Goal: Information Seeking & Learning: Learn about a topic

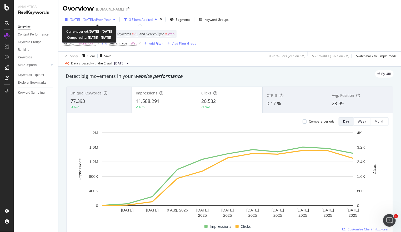
click at [93, 20] on span "[DATE] - [DATE]" at bounding box center [81, 19] width 23 height 4
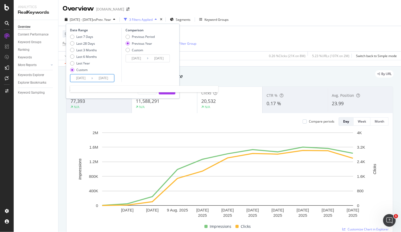
click at [99, 80] on input "2025/08/16" at bounding box center [103, 77] width 21 height 7
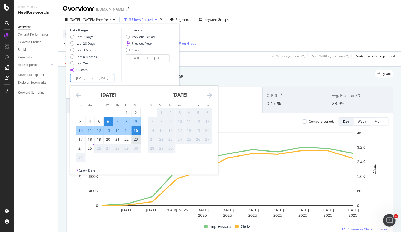
click at [137, 139] on div "23" at bounding box center [135, 139] width 9 height 5
type input "2025/08/23"
type input "2024/08/24"
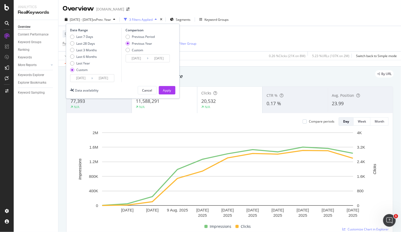
click at [107, 75] on input "2025/08/23" at bounding box center [103, 77] width 21 height 7
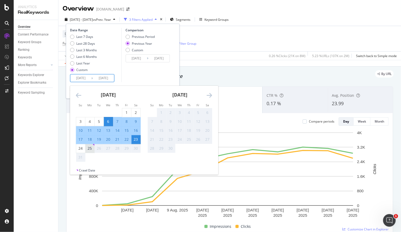
click at [88, 147] on div "25" at bounding box center [89, 148] width 9 height 5
type input "2025/08/25"
type input "2024/08/26"
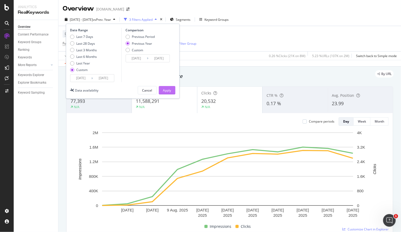
click at [164, 88] on div "Apply" at bounding box center [167, 90] width 8 height 4
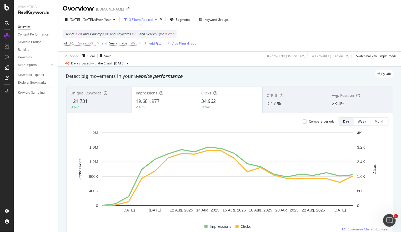
drag, startPoint x: 272, startPoint y: 29, endPoint x: 258, endPoint y: 23, distance: 15.5
click at [272, 29] on div "Device = All and Country = All and Keywords = All and Search Type = Web Full UR…" at bounding box center [230, 38] width 334 height 25
click at [86, 44] on span "/store/[0-9]+" at bounding box center [87, 43] width 18 height 7
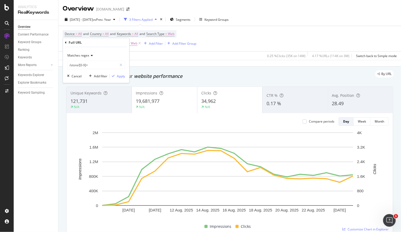
click at [88, 55] on span "Matches regex" at bounding box center [78, 55] width 22 height 4
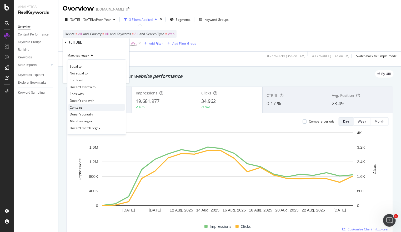
click at [92, 105] on div "Contains" at bounding box center [96, 107] width 56 height 7
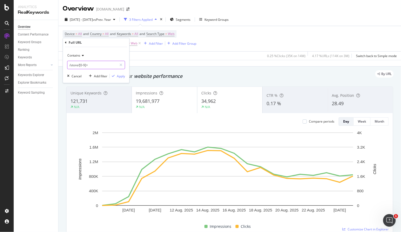
drag, startPoint x: 97, startPoint y: 63, endPoint x: 104, endPoint y: 63, distance: 6.8
click at [97, 63] on input "/store/[0-9]+" at bounding box center [92, 65] width 50 height 8
click at [104, 63] on input "/store/[0-9]+" at bounding box center [92, 65] width 50 height 8
type input "/store/"
click at [122, 75] on div "Apply" at bounding box center [121, 76] width 8 height 4
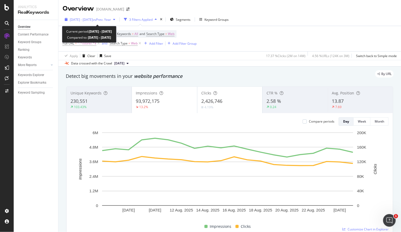
click at [106, 23] on div "2025 Aug. 6th - Aug. 25th vs Prev. Year" at bounding box center [90, 20] width 55 height 8
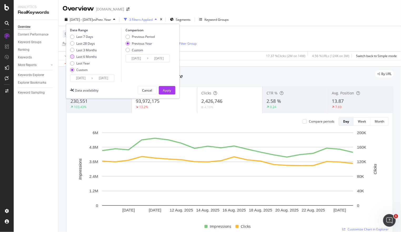
click at [72, 56] on div "Last 6 Months" at bounding box center [72, 56] width 4 height 4
type input "2025/02/26"
type input "2024/02/28"
click at [74, 71] on div "Custom" at bounding box center [72, 70] width 4 height 4
type input "2025/07/29"
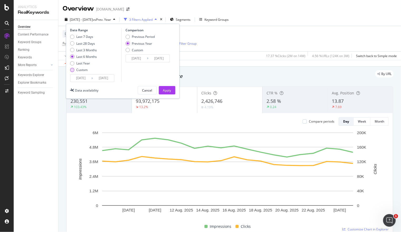
type input "2024/07/30"
click at [146, 89] on div "Cancel" at bounding box center [147, 90] width 10 height 4
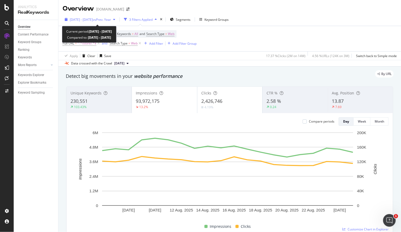
click at [93, 19] on span "2025 Aug. 6th - Aug. 25th" at bounding box center [81, 19] width 23 height 4
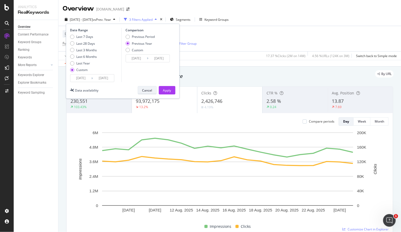
click at [148, 91] on div "Cancel" at bounding box center [147, 90] width 10 height 4
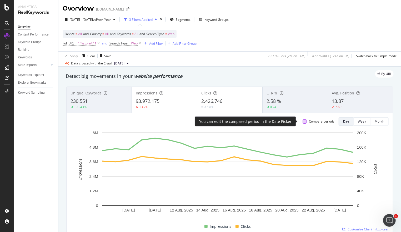
click at [303, 120] on div at bounding box center [305, 121] width 4 height 4
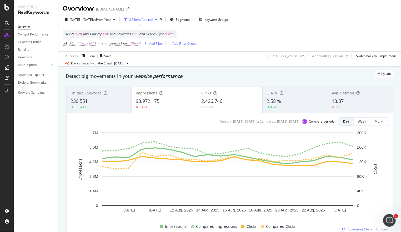
click at [206, 99] on span "2,426,746" at bounding box center [211, 101] width 21 height 6
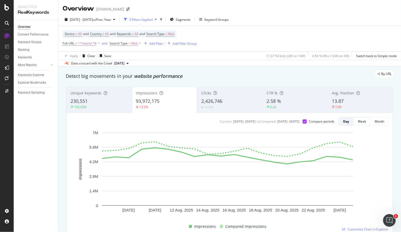
click at [104, 103] on div "230,551" at bounding box center [99, 101] width 57 height 7
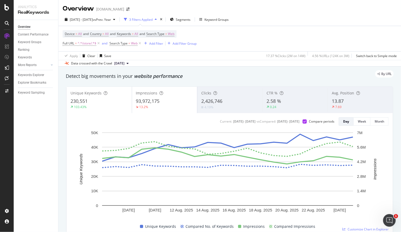
click at [222, 100] on div "2,426,746" at bounding box center [229, 101] width 57 height 7
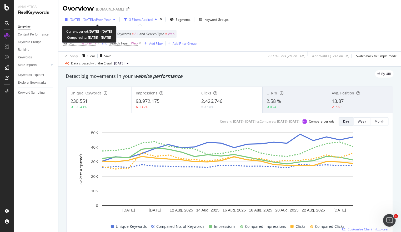
click at [93, 19] on span "2025 Aug. 6th - Aug. 25th" at bounding box center [81, 19] width 23 height 4
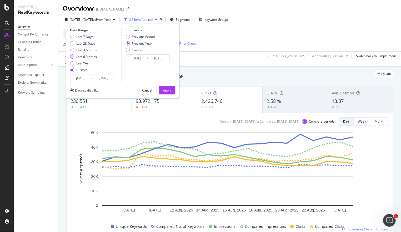
click at [78, 58] on div "Last 6 Months" at bounding box center [86, 56] width 21 height 4
type input "2025/02/26"
type input "2024/02/28"
click at [165, 86] on button "Apply" at bounding box center [167, 90] width 17 height 8
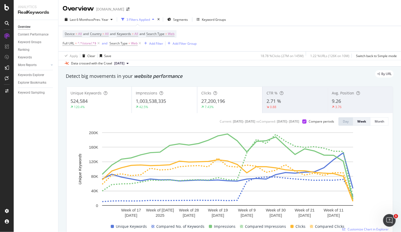
click at [167, 109] on div "42.5%" at bounding box center [164, 107] width 57 height 5
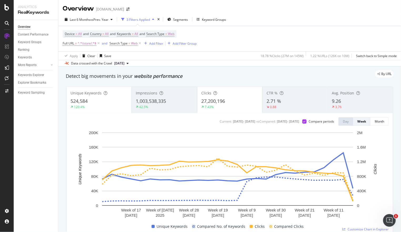
click at [210, 101] on span "27,200,196" at bounding box center [213, 101] width 24 height 6
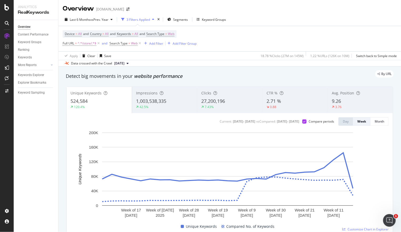
click at [158, 99] on span "1,003,538,335" at bounding box center [151, 101] width 30 height 6
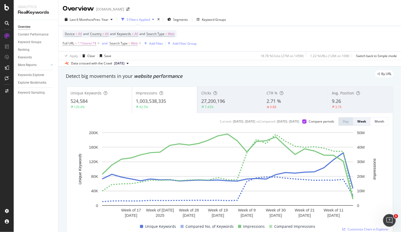
click at [101, 101] on div "524,584" at bounding box center [99, 101] width 57 height 7
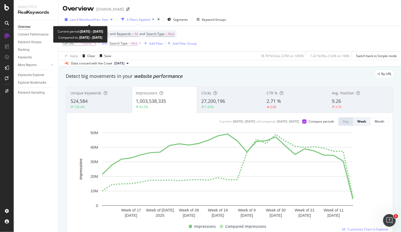
click at [96, 18] on span "vs Prev. Year" at bounding box center [99, 19] width 18 height 4
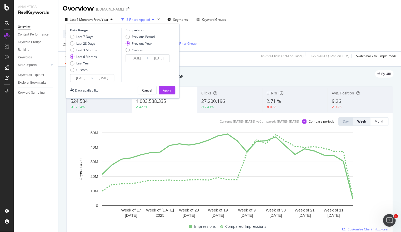
click at [77, 78] on input "2025/02/26" at bounding box center [80, 77] width 21 height 7
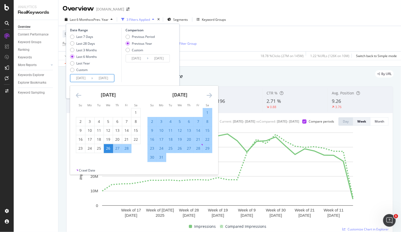
click at [150, 120] on div "2" at bounding box center [152, 121] width 9 height 5
type input "2025/03/02"
type input "2024/03/03"
click at [103, 80] on input "2025/08/25" at bounding box center [103, 77] width 21 height 7
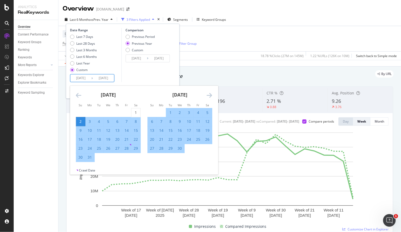
click at [211, 95] on icon "Move forward to switch to the next month." at bounding box center [210, 95] width 6 height 6
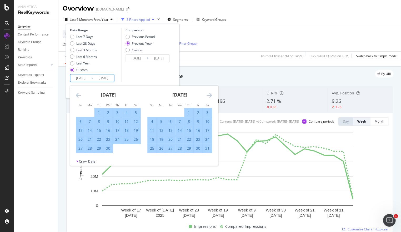
click at [210, 94] on icon "Move forward to switch to the next month." at bounding box center [210, 95] width 6 height 6
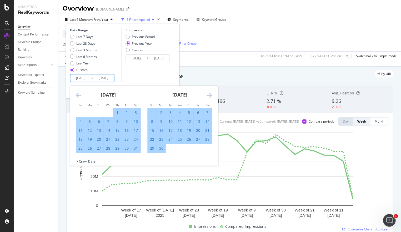
click at [210, 94] on icon "Move forward to switch to the next month." at bounding box center [210, 95] width 6 height 6
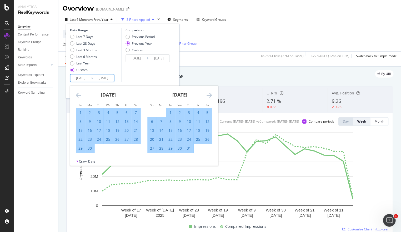
click at [210, 94] on icon "Move forward to switch to the next month." at bounding box center [210, 95] width 6 height 6
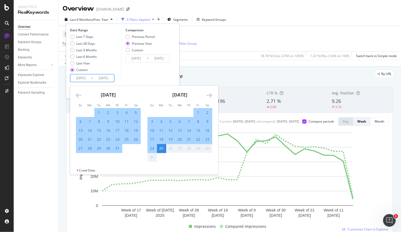
click at [207, 139] on div "23" at bounding box center [207, 139] width 9 height 5
type input "2025/08/23"
type input "2024/08/24"
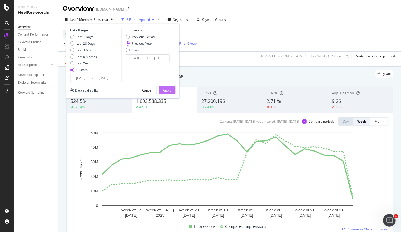
click at [167, 90] on div "Apply" at bounding box center [167, 90] width 8 height 4
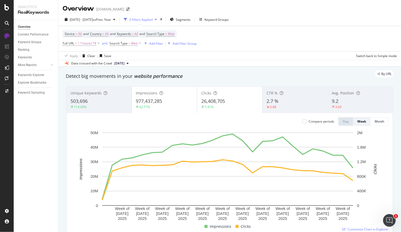
click at [222, 105] on div "7.41%" at bounding box center [229, 107] width 57 height 5
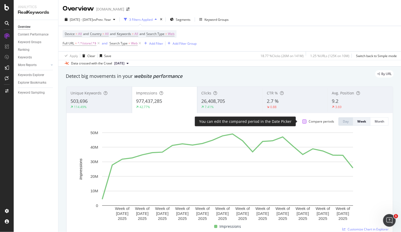
click at [302, 120] on div at bounding box center [304, 121] width 4 height 4
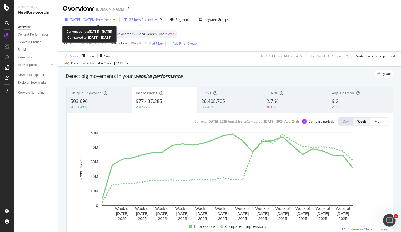
click at [90, 21] on span "2025 Mar. 2nd - Aug. 23rd" at bounding box center [81, 19] width 23 height 4
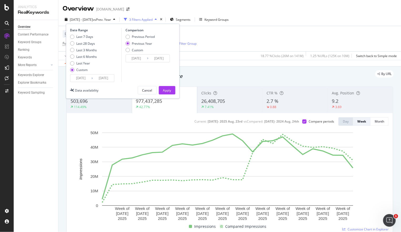
click at [79, 77] on input "2025/03/02" at bounding box center [80, 77] width 21 height 7
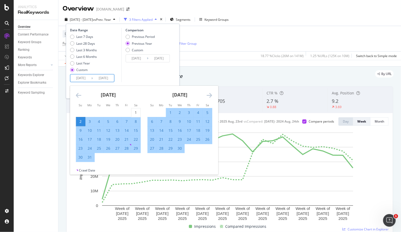
click at [207, 95] on icon "Move forward to switch to the next month." at bounding box center [210, 95] width 6 height 6
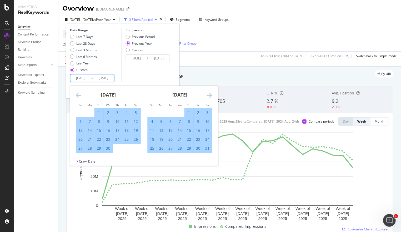
click at [207, 95] on icon "Move forward to switch to the next month." at bounding box center [210, 95] width 6 height 6
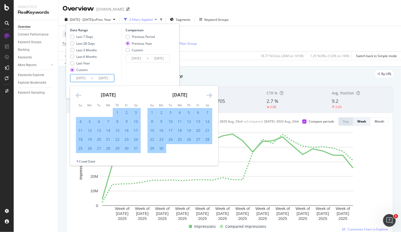
click at [151, 130] on div "15" at bounding box center [152, 130] width 9 height 5
type input "2025/06/15"
type input "2024/06/16"
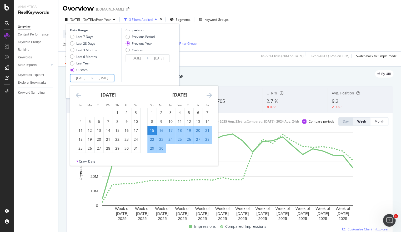
click at [210, 97] on icon "Move forward to switch to the next month." at bounding box center [210, 95] width 6 height 6
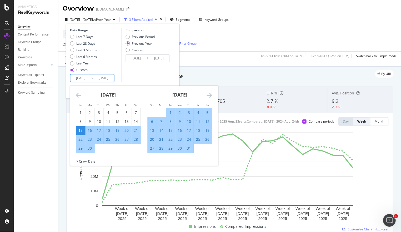
click at [209, 97] on icon "Move forward to switch to the next month." at bounding box center [210, 95] width 6 height 6
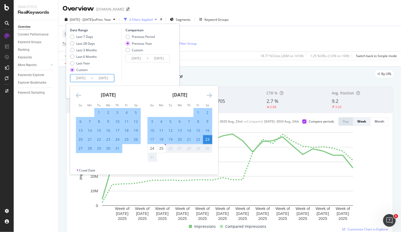
click at [209, 96] on icon "Move forward to switch to the next month." at bounding box center [210, 95] width 6 height 6
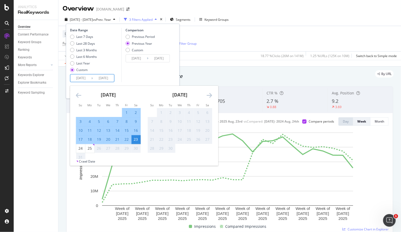
click at [134, 139] on div "23" at bounding box center [135, 139] width 9 height 5
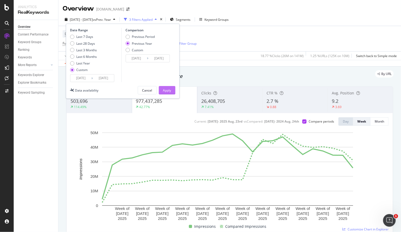
click at [166, 91] on div "Apply" at bounding box center [167, 90] width 8 height 4
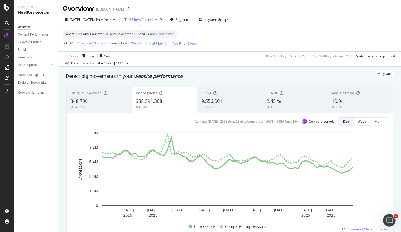
click at [150, 42] on div "Add Filter" at bounding box center [156, 43] width 14 height 4
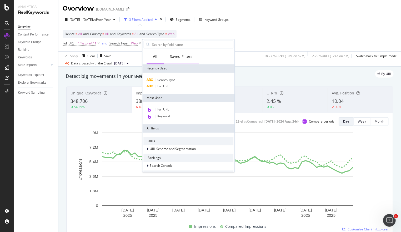
click at [180, 56] on div "Saved Filters" at bounding box center [181, 56] width 22 height 5
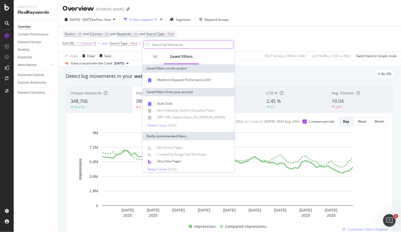
click at [173, 47] on input "text" at bounding box center [193, 45] width 82 height 8
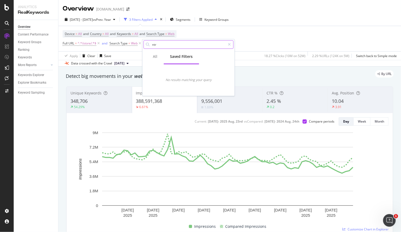
drag, startPoint x: 165, startPoint y: 46, endPoint x: 142, endPoint y: 46, distance: 22.6
click at [142, 46] on body "Analytics RealKeywords Overview Content Performance Keyword Groups Ranking Keyw…" at bounding box center [200, 116] width 401 height 232
drag, startPoint x: 160, startPoint y: 47, endPoint x: 137, endPoint y: 43, distance: 23.2
click at [138, 43] on body "Analytics RealKeywords Overview Content Performance Keyword Groups Ranking Keyw…" at bounding box center [200, 116] width 401 height 232
type input "n"
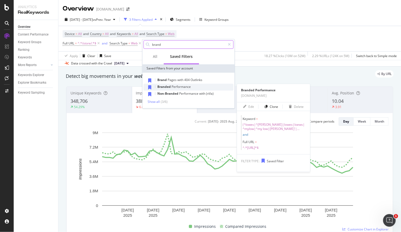
type input "brand"
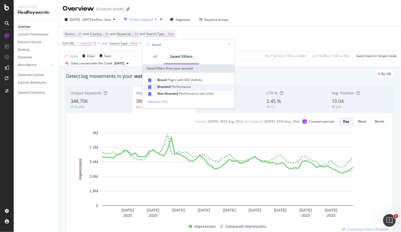
drag, startPoint x: 176, startPoint y: 86, endPoint x: 179, endPoint y: 85, distance: 2.9
click at [177, 86] on span "Performance" at bounding box center [181, 86] width 19 height 4
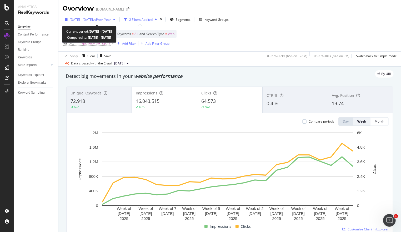
click at [93, 21] on span "2025 Mar. 2nd - Aug. 9th" at bounding box center [81, 19] width 23 height 4
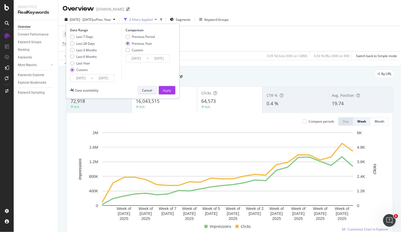
click at [149, 91] on div "Cancel" at bounding box center [147, 90] width 10 height 4
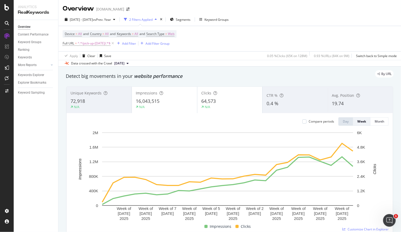
click at [257, 33] on div "Device = All and Country = All and Keywords = All and Search Type = Web Full UR…" at bounding box center [230, 38] width 334 height 25
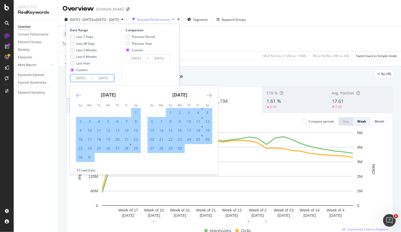
click at [300, 22] on div "2025 Feb. 1st - Aug. 24th vs 2024 Feb. 3rd - Aug. 25th Branded Performance Segm…" at bounding box center [229, 20] width 343 height 11
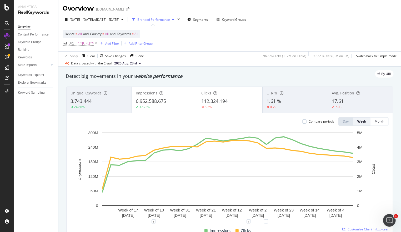
click at [304, 13] on div "2025 Feb. 1st - Aug. 24th vs 2024 Feb. 3rd - Aug. 25th Branded Performance Segm…" at bounding box center [229, 39] width 343 height 53
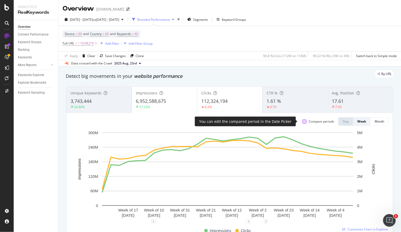
click at [302, 122] on div at bounding box center [304, 121] width 4 height 4
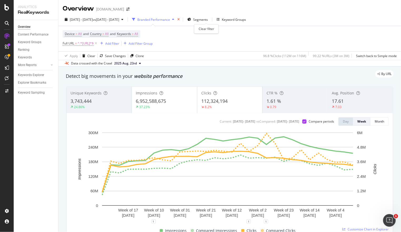
click at [180, 19] on icon "times" at bounding box center [178, 19] width 2 height 3
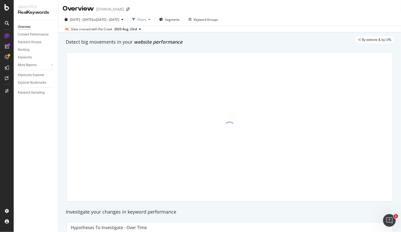
click at [146, 19] on div "Filters" at bounding box center [141, 19] width 9 height 4
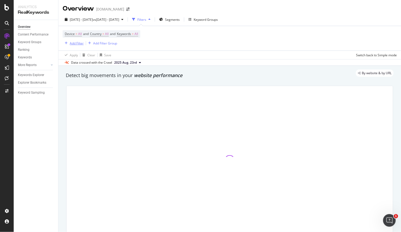
click at [76, 43] on div "Add Filter" at bounding box center [77, 43] width 14 height 4
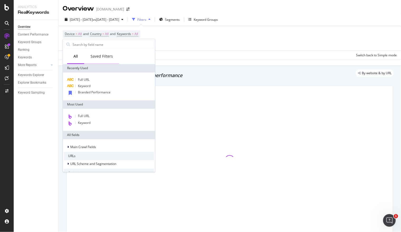
click at [100, 56] on div "Saved Filters" at bounding box center [102, 56] width 22 height 5
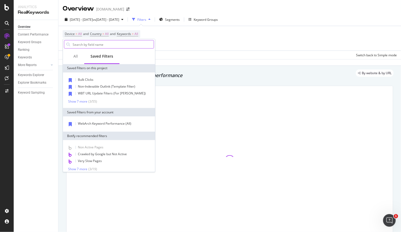
click at [91, 45] on input "text" at bounding box center [113, 45] width 82 height 8
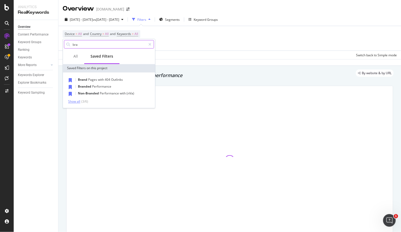
type input "bra"
click at [79, 101] on div "Show all" at bounding box center [74, 102] width 12 height 4
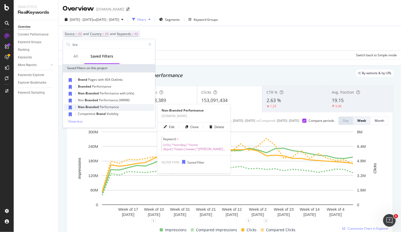
click at [111, 108] on span "Performance" at bounding box center [109, 107] width 19 height 4
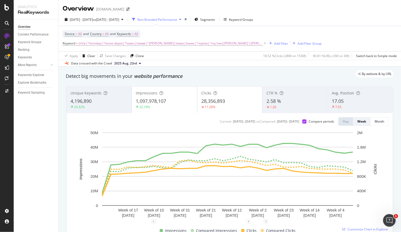
click at [166, 105] on div "32.18%" at bounding box center [164, 107] width 57 height 5
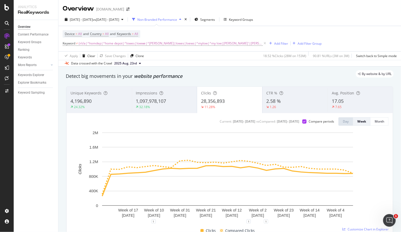
click at [162, 99] on span "1,097,978,107" at bounding box center [151, 101] width 30 height 6
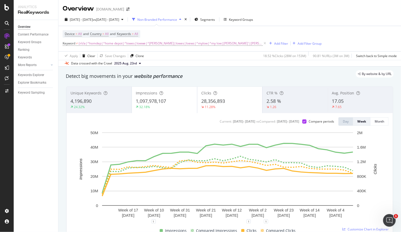
click at [211, 100] on span "28,356,893" at bounding box center [213, 101] width 24 height 6
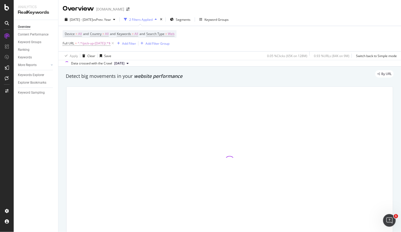
click at [290, 28] on div "Device = All and Country = All and Keywords = All and Search Type = Web Full UR…" at bounding box center [230, 38] width 334 height 25
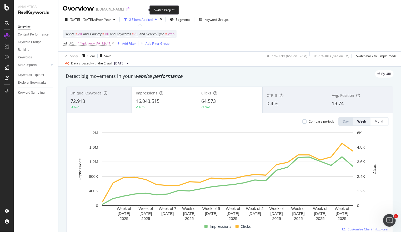
click at [129, 10] on icon "arrow-right-arrow-left" at bounding box center [127, 9] width 3 height 4
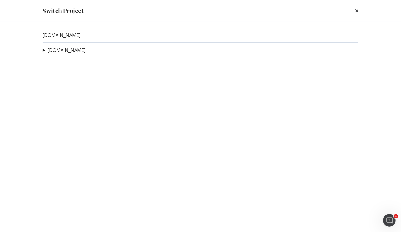
click at [68, 49] on link "[DOMAIN_NAME]" at bounding box center [67, 50] width 38 height 6
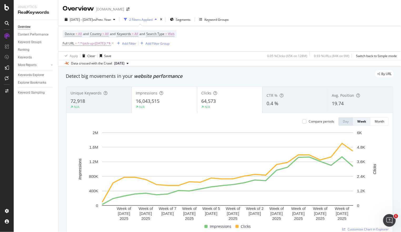
click at [296, 36] on div "Device = All and Country = All and Keywords = All and Search Type = Web Full UR…" at bounding box center [230, 38] width 334 height 25
click at [286, 43] on div "Device = All and Country = All and Keywords = All and Search Type = Web Full UR…" at bounding box center [230, 38] width 334 height 25
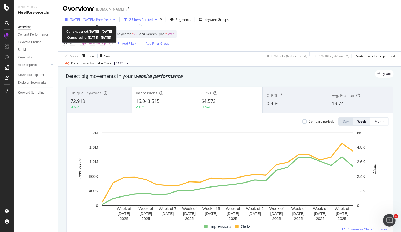
click at [93, 20] on span "[DATE] - [DATE]" at bounding box center [81, 19] width 23 height 4
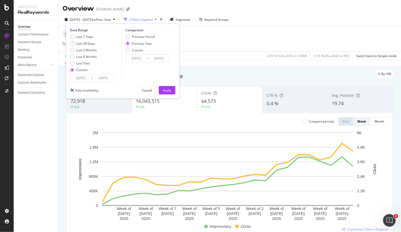
click at [83, 77] on input "2025/03/02" at bounding box center [80, 77] width 21 height 7
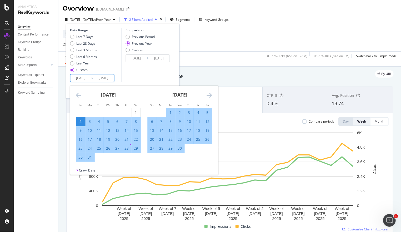
click at [104, 78] on input "2025/08/09" at bounding box center [103, 77] width 21 height 7
click at [78, 121] on div "2" at bounding box center [80, 121] width 9 height 5
type input "2025/03/02"
type input "2024/03/03"
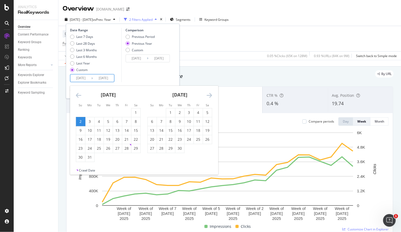
click at [107, 81] on input "2025/03/02" at bounding box center [103, 77] width 21 height 7
click at [209, 94] on icon "Move forward to switch to the next month." at bounding box center [210, 95] width 6 height 6
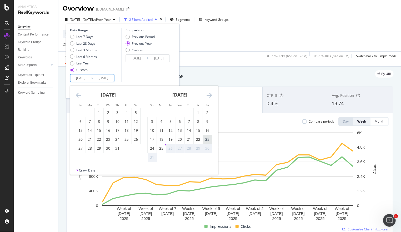
click at [208, 137] on div "23" at bounding box center [207, 139] width 9 height 5
type input "[DATE]"
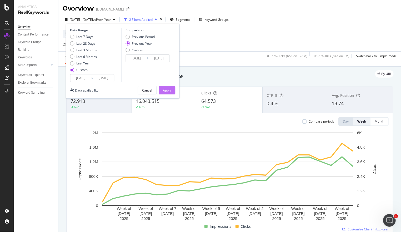
click at [169, 90] on div "Apply" at bounding box center [167, 90] width 8 height 4
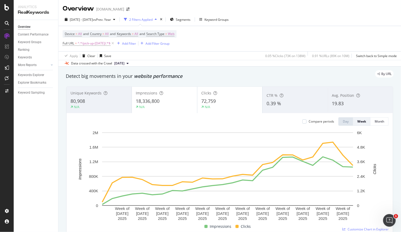
click at [250, 45] on div "Device = All and Country = All and Keywords = All and Search Type = Web Full UR…" at bounding box center [230, 38] width 334 height 25
click at [279, 25] on div "2025 Mar. 2nd - Aug. 23rd vs Prev. Year 2 Filters Applied Segments Keyword Grou…" at bounding box center [229, 20] width 343 height 11
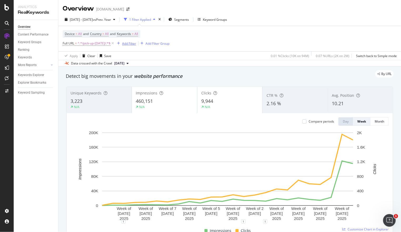
click at [123, 44] on div "Add Filter" at bounding box center [129, 43] width 14 height 4
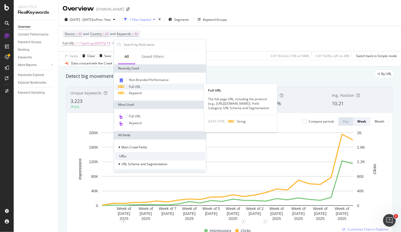
click at [138, 89] on div "Full URL" at bounding box center [160, 87] width 90 height 6
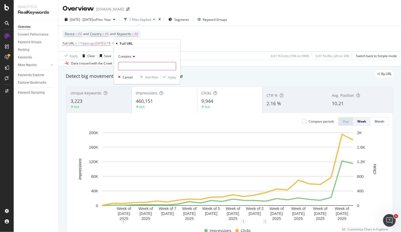
drag, startPoint x: 139, startPoint y: 64, endPoint x: 144, endPoint y: 64, distance: 4.2
click at [141, 64] on input "text" at bounding box center [146, 66] width 57 height 8
type input "Pick-Up-Today"
click at [172, 76] on div "Apply" at bounding box center [172, 77] width 8 height 4
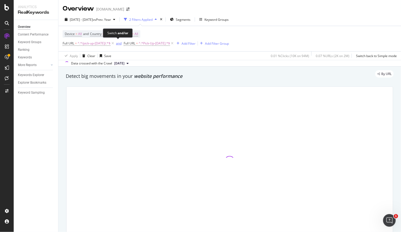
click at [119, 43] on div "and" at bounding box center [119, 43] width 6 height 4
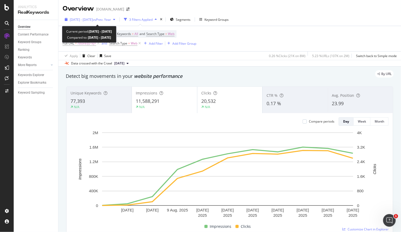
click at [88, 18] on span "[DATE] - [DATE]" at bounding box center [81, 19] width 23 height 4
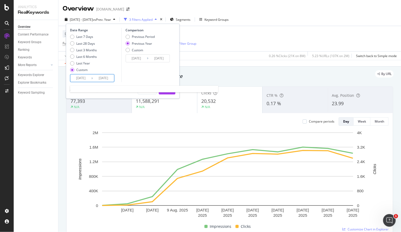
click at [84, 77] on input "[DATE]" at bounding box center [80, 77] width 21 height 7
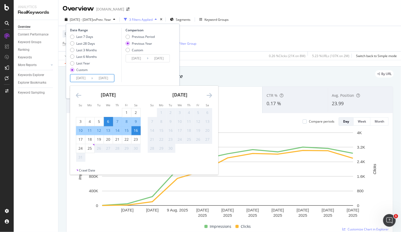
click at [103, 79] on input "[DATE]" at bounding box center [103, 77] width 21 height 7
click at [137, 140] on div "23" at bounding box center [135, 139] width 9 height 5
type input "[DATE]"
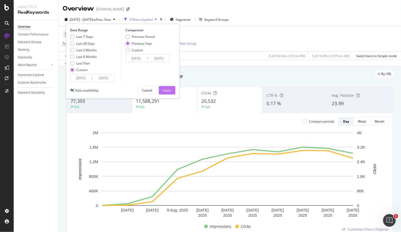
click at [171, 90] on button "Apply" at bounding box center [167, 90] width 17 height 8
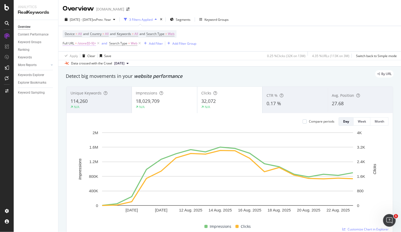
click at [83, 43] on span "/store/[0-9]+" at bounding box center [87, 43] width 18 height 7
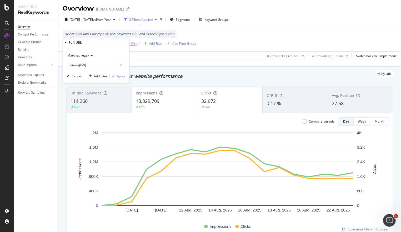
click at [89, 56] on icon at bounding box center [91, 55] width 4 height 3
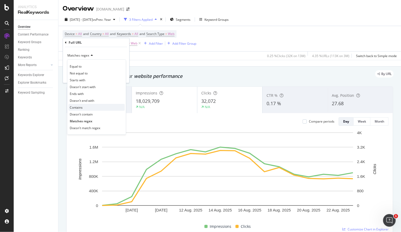
click at [90, 104] on div "Contains" at bounding box center [96, 107] width 56 height 7
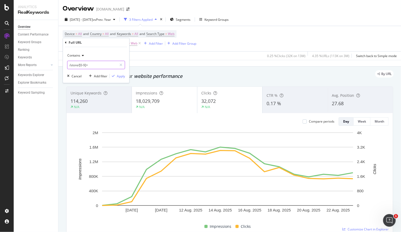
click at [95, 69] on input "/store/[0-9]+" at bounding box center [92, 65] width 50 height 8
type input "/"
type input "["
type input "/"
type input "p"
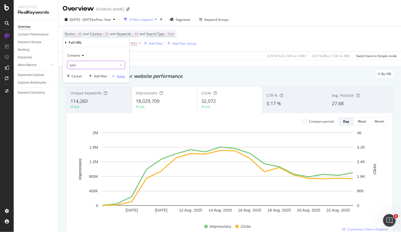
type input "/ple/"
click at [122, 74] on div "Apply" at bounding box center [121, 76] width 8 height 4
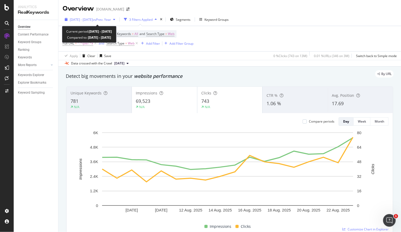
click at [81, 19] on span "2025 Aug. 6th - Aug. 23rd" at bounding box center [81, 19] width 23 height 4
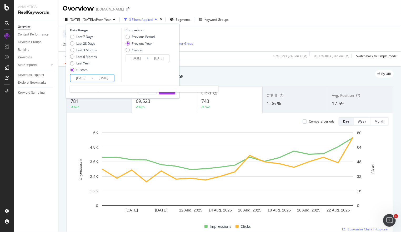
click at [79, 77] on input "2025/08/06" at bounding box center [80, 77] width 21 height 7
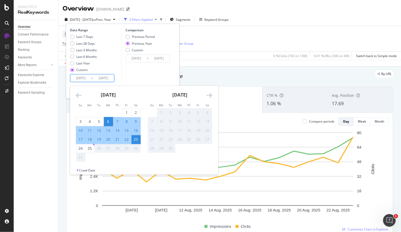
click at [80, 94] on icon "Move backward to switch to the previous month." at bounding box center [79, 95] width 6 height 6
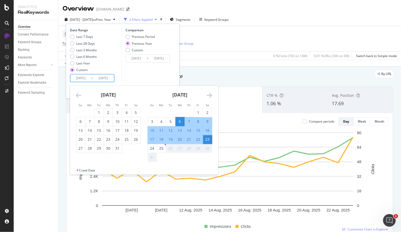
click at [80, 94] on icon "Move backward to switch to the previous month." at bounding box center [79, 95] width 6 height 6
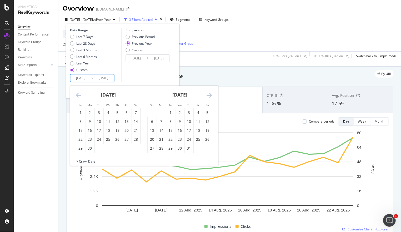
click at [80, 94] on icon "Move backward to switch to the previous month." at bounding box center [79, 95] width 6 height 6
click at [137, 113] on div "1" at bounding box center [135, 112] width 9 height 5
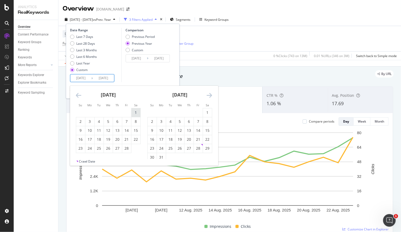
type input "[DATE]"
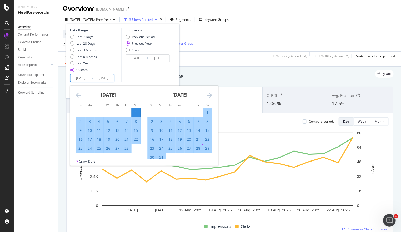
click at [211, 93] on icon "Move forward to switch to the next month." at bounding box center [210, 95] width 6 height 6
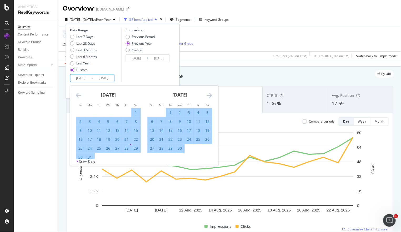
click at [211, 93] on icon "Move forward to switch to the next month." at bounding box center [210, 95] width 6 height 6
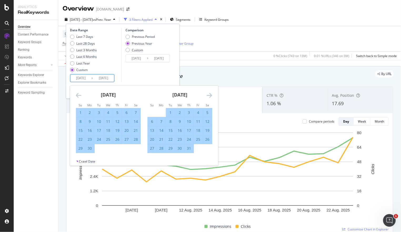
click at [211, 93] on icon "Move forward to switch to the next month." at bounding box center [210, 95] width 6 height 6
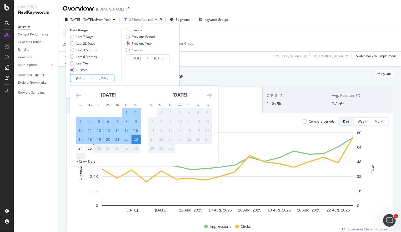
click at [136, 140] on div "23" at bounding box center [135, 139] width 9 height 5
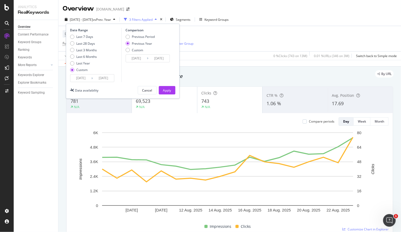
drag, startPoint x: 166, startPoint y: 91, endPoint x: 149, endPoint y: 2, distance: 90.0
click at [166, 91] on div "Apply" at bounding box center [167, 90] width 8 height 4
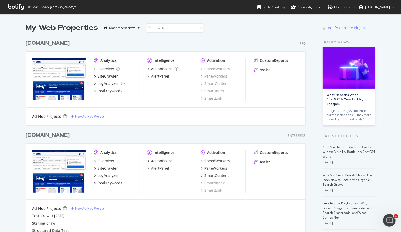
click at [49, 137] on div "[DOMAIN_NAME]" at bounding box center [48, 136] width 44 height 8
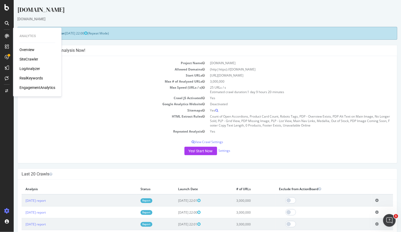
click at [29, 80] on div "RealKeywords" at bounding box center [30, 78] width 23 height 5
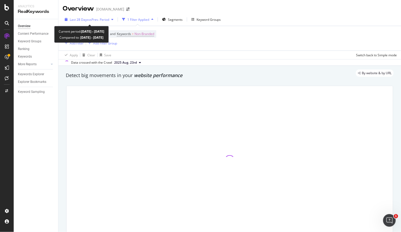
click at [90, 20] on span "vs Prev. Period" at bounding box center [98, 19] width 21 height 4
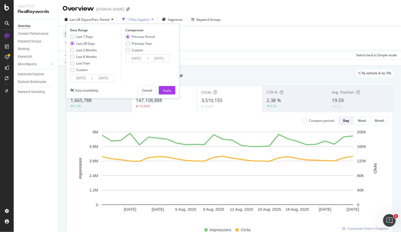
click at [82, 77] on input "[DATE]" at bounding box center [80, 77] width 21 height 7
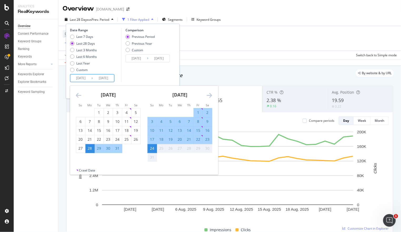
click at [76, 91] on div "[DATE]" at bounding box center [108, 97] width 65 height 22
click at [77, 93] on icon "Move backward to switch to the previous month." at bounding box center [79, 95] width 6 height 6
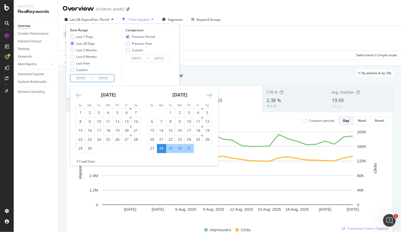
click at [77, 93] on icon "Move backward to switch to the previous month." at bounding box center [79, 95] width 6 height 6
click at [137, 112] on div "1" at bounding box center [135, 112] width 9 height 5
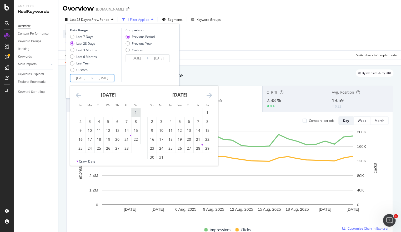
type input "[DATE]"
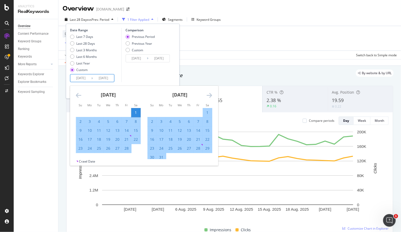
click at [80, 95] on icon "Move backward to switch to the previous month." at bounding box center [79, 95] width 6 height 6
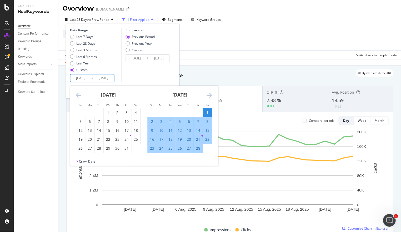
click at [80, 95] on icon "Move backward to switch to the previous month." at bounding box center [79, 95] width 6 height 6
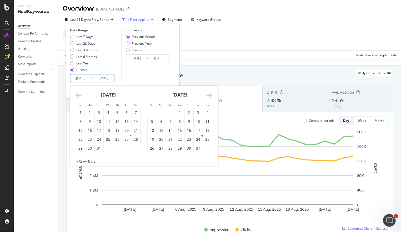
click at [80, 95] on icon "Move backward to switch to the previous month." at bounding box center [79, 95] width 6 height 6
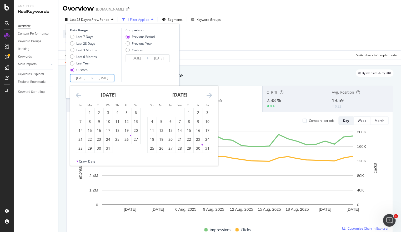
click at [80, 95] on icon "Move backward to switch to the previous month." at bounding box center [79, 95] width 6 height 6
click at [81, 95] on icon "Move backward to switch to the previous month." at bounding box center [79, 95] width 6 height 6
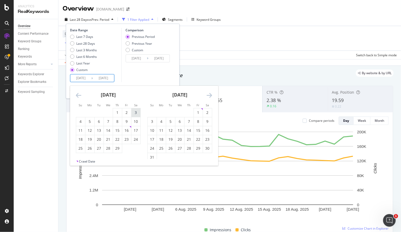
click at [137, 113] on div "3" at bounding box center [135, 112] width 9 height 5
type input "[DATE]"
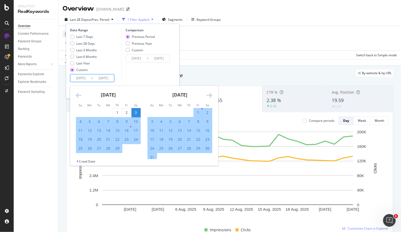
click at [210, 96] on icon "Move forward to switch to the next month." at bounding box center [210, 95] width 6 height 6
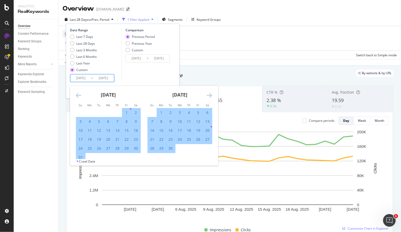
click at [209, 96] on icon "Move forward to switch to the next month." at bounding box center [210, 95] width 6 height 6
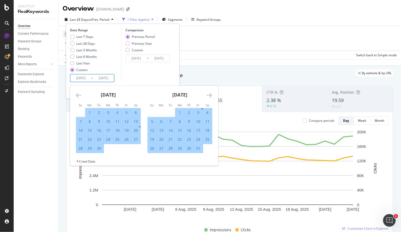
click at [208, 96] on icon "Move forward to switch to the next month." at bounding box center [210, 95] width 6 height 6
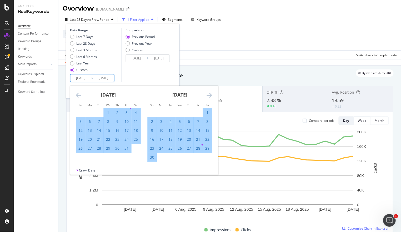
click at [208, 96] on icon "Move forward to switch to the next month." at bounding box center [210, 95] width 6 height 6
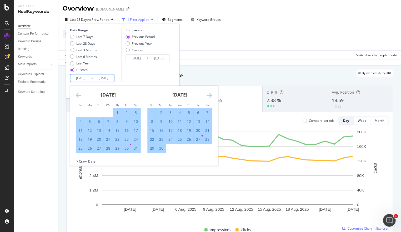
click at [208, 95] on icon "Move forward to switch to the next month." at bounding box center [210, 95] width 6 height 6
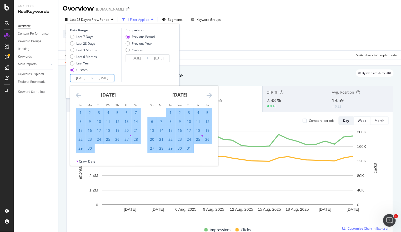
click at [208, 95] on icon "Move forward to switch to the next month." at bounding box center [210, 95] width 6 height 6
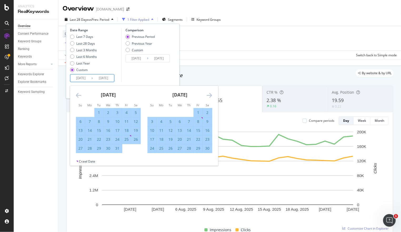
click at [208, 95] on icon "Move forward to switch to the next month." at bounding box center [210, 95] width 6 height 6
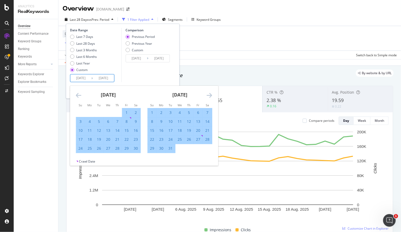
click at [208, 95] on icon "Move forward to switch to the next month." at bounding box center [210, 95] width 6 height 6
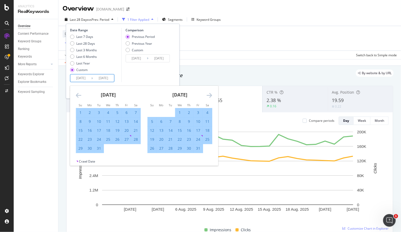
click at [208, 95] on icon "Move forward to switch to the next month." at bounding box center [210, 95] width 6 height 6
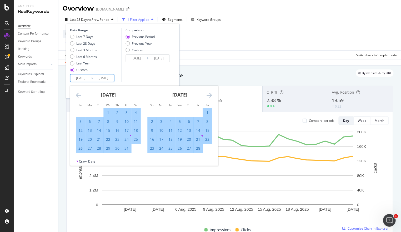
click at [208, 95] on icon "Move forward to switch to the next month." at bounding box center [210, 95] width 6 height 6
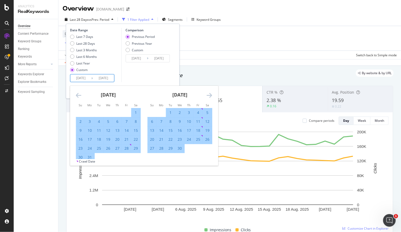
click at [76, 96] on icon "Move backward to switch to the previous month." at bounding box center [79, 95] width 6 height 6
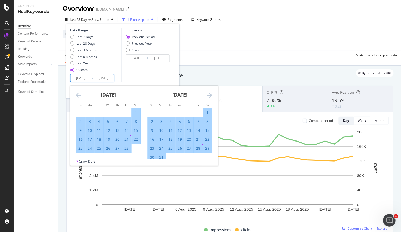
click at [135, 111] on div "1" at bounding box center [135, 112] width 9 height 5
type input "[DATE]"
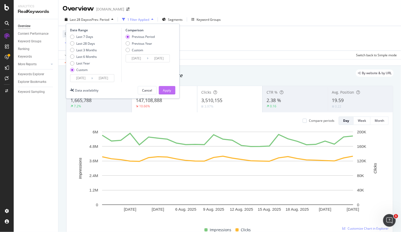
click at [169, 89] on div "Apply" at bounding box center [167, 90] width 8 height 4
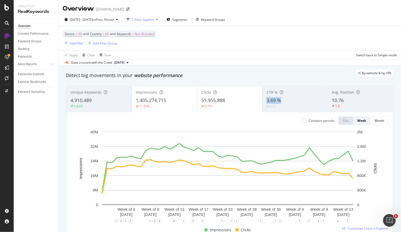
drag, startPoint x: 283, startPoint y: 103, endPoint x: 261, endPoint y: 103, distance: 21.3
click at [263, 103] on div "CTR % 3.69 % 0.11" at bounding box center [295, 99] width 65 height 24
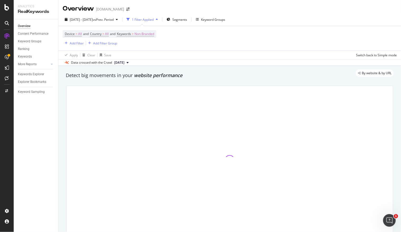
copy span "3.69 %"
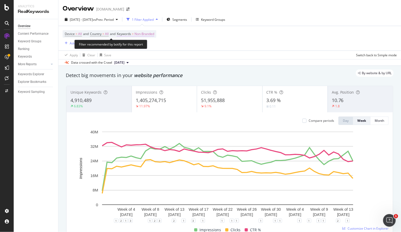
click at [130, 32] on span "Keywords" at bounding box center [124, 34] width 14 height 4
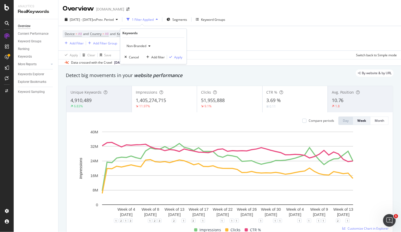
click at [140, 47] on span "Non-Branded" at bounding box center [135, 46] width 22 height 4
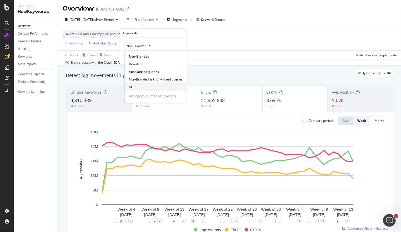
click at [134, 85] on span "All" at bounding box center [156, 87] width 54 height 5
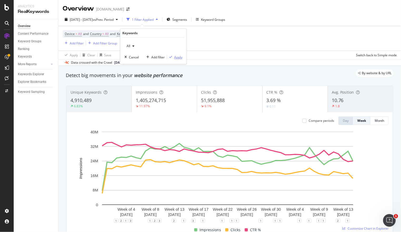
click at [173, 56] on div "button" at bounding box center [170, 57] width 7 height 3
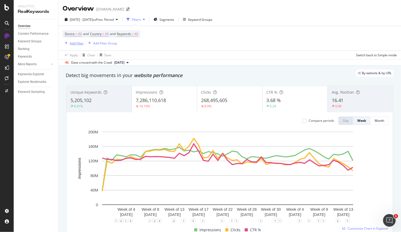
click at [82, 43] on div "Add Filter" at bounding box center [77, 43] width 14 height 4
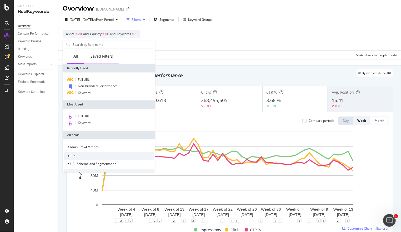
click at [98, 54] on div "Saved Filters" at bounding box center [102, 56] width 22 height 5
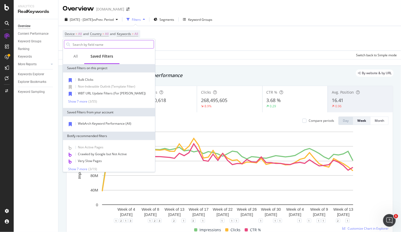
click at [92, 44] on input "text" at bounding box center [113, 45] width 82 height 8
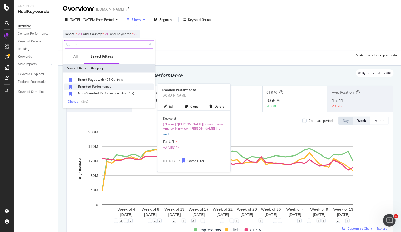
type input "bra"
click at [93, 87] on span "Performance" at bounding box center [101, 86] width 19 height 4
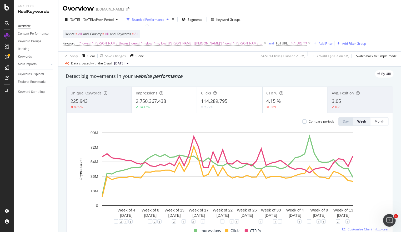
drag, startPoint x: 199, startPoint y: 44, endPoint x: 172, endPoint y: 38, distance: 27.5
click at [263, 44] on icon at bounding box center [265, 43] width 4 height 5
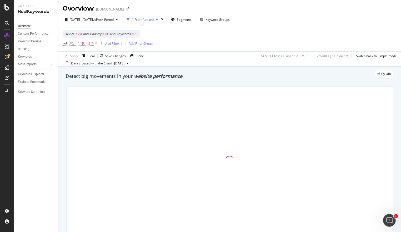
click at [119, 42] on div "Add Filter" at bounding box center [112, 43] width 14 height 4
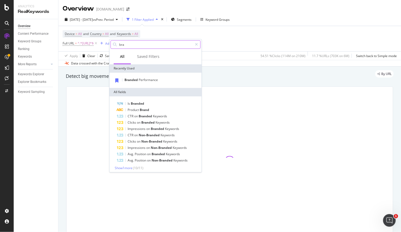
click at [140, 46] on input "bra" at bounding box center [156, 45] width 74 height 8
click at [144, 56] on div "Saved Filters" at bounding box center [148, 56] width 22 height 5
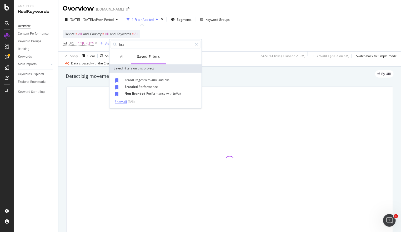
click at [124, 102] on div "Show all" at bounding box center [121, 102] width 12 height 4
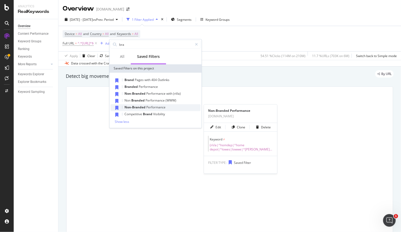
click at [151, 108] on span "Performance" at bounding box center [155, 107] width 19 height 4
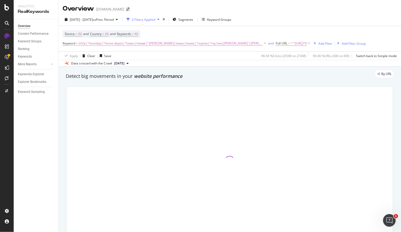
click at [279, 23] on div "[DATE] - [DATE] vs Prev. Period 2 Filters Applied Segments Keyword Groups" at bounding box center [229, 20] width 343 height 11
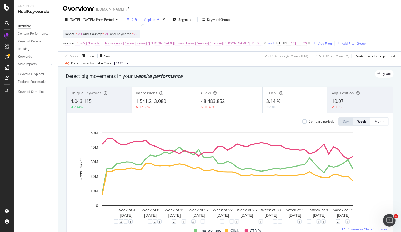
click at [230, 44] on span "(n\/a|^homdep|^home depot|^lowes|lowwe|^[PERSON_NAME]|lowes|loews|^mylow|^my lo…" at bounding box center [171, 43] width 184 height 7
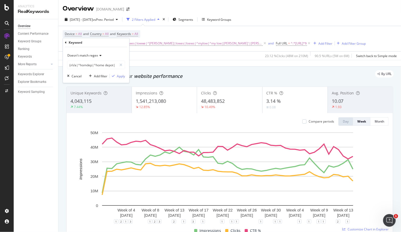
click at [95, 56] on span "Doesn't match regex" at bounding box center [82, 55] width 31 height 4
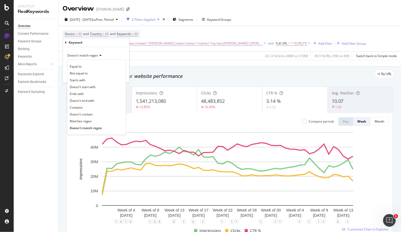
drag, startPoint x: 81, startPoint y: 107, endPoint x: 85, endPoint y: 99, distance: 9.4
click at [81, 107] on span "Contains" at bounding box center [76, 107] width 13 height 4
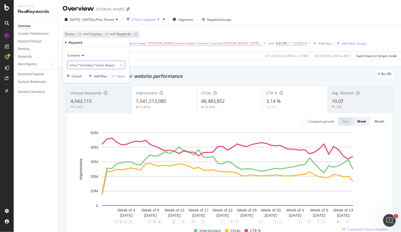
click at [106, 62] on input "(n\/a|^homdep|^home depot|^lowes|lowwe|^[PERSON_NAME]|lowes|loews|^mylow|^my lo…" at bounding box center [92, 65] width 50 height 8
type input "N"
type input "n/a"
click at [120, 78] on div "Apply" at bounding box center [121, 76] width 8 height 4
